Goal: Information Seeking & Learning: Learn about a topic

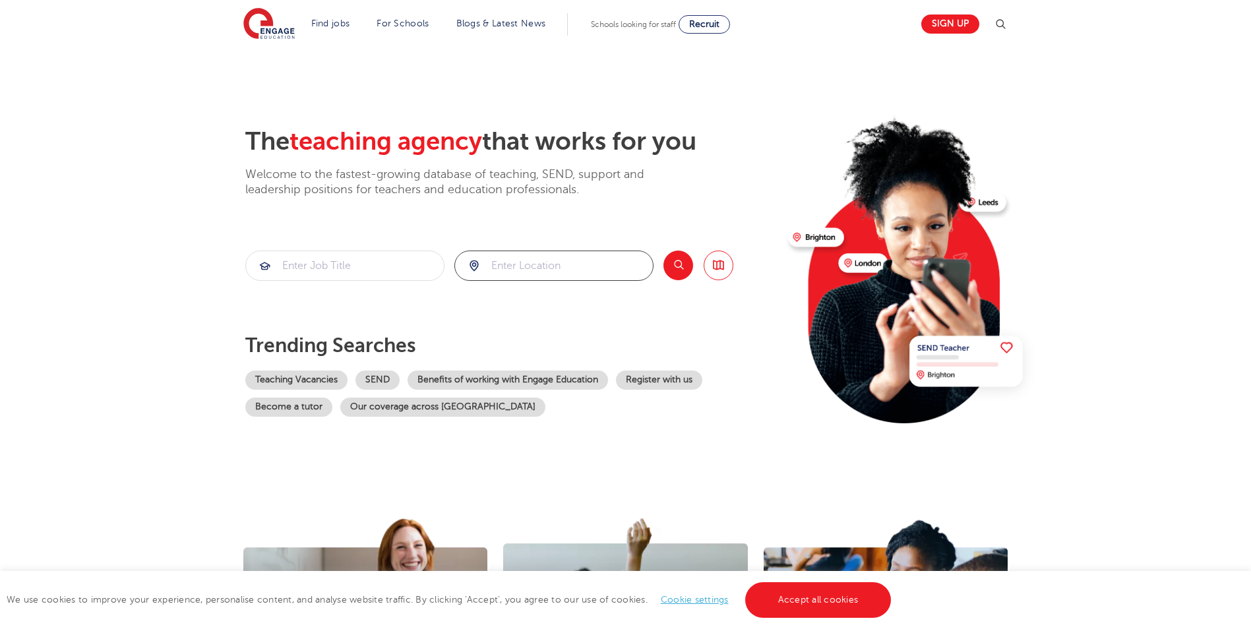
click at [507, 266] on input "search" at bounding box center [554, 265] width 198 height 29
type input "sheffield"
click at [682, 268] on button "Search" at bounding box center [678, 266] width 30 height 30
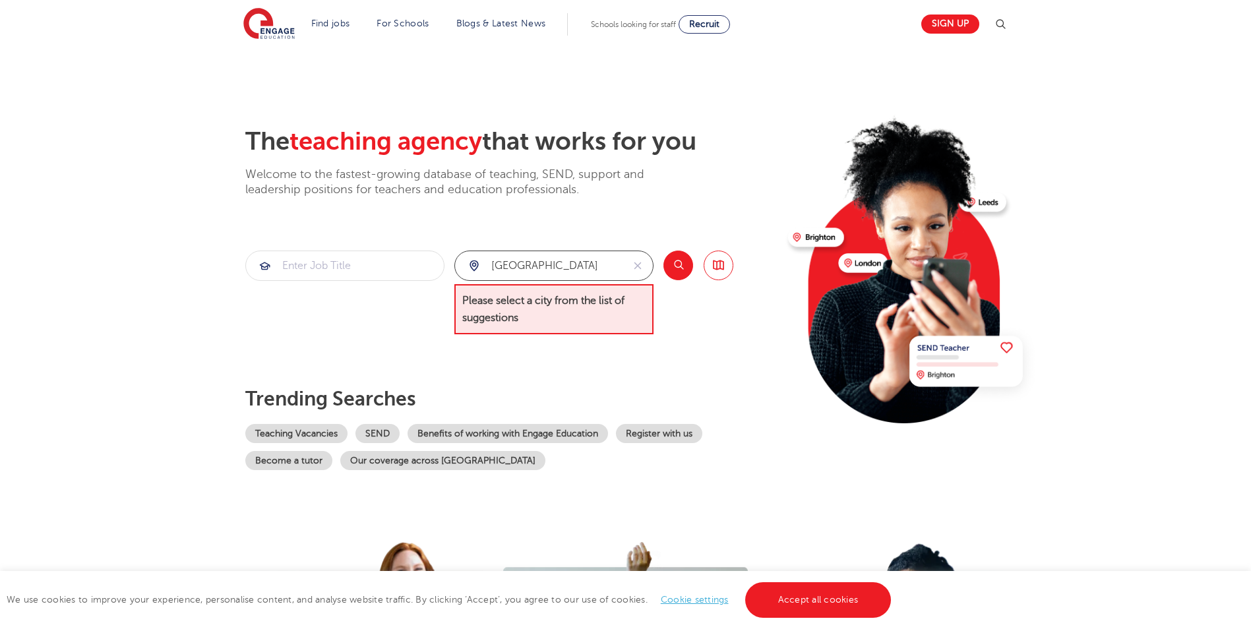
click at [584, 264] on input "sheffield" at bounding box center [538, 265] width 167 height 29
click at [723, 265] on link "Browse all Jobs" at bounding box center [719, 266] width 30 height 30
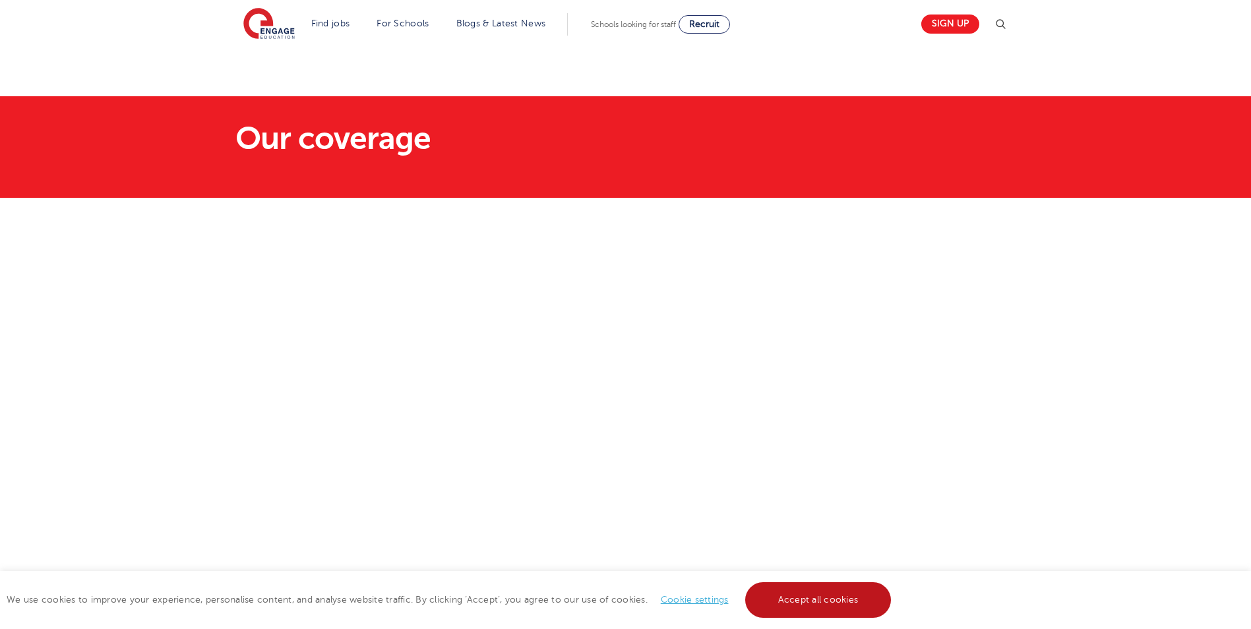
click at [806, 593] on link "Accept all cookies" at bounding box center [818, 600] width 146 height 36
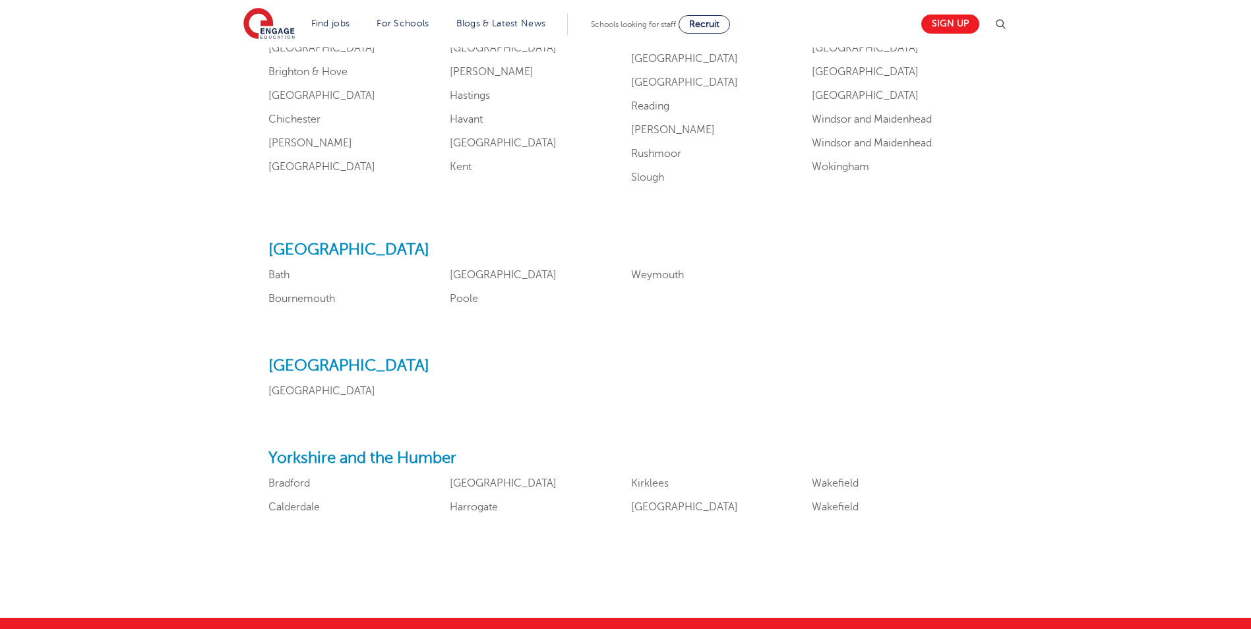
scroll to position [1516, 0]
